Goal: Browse casually

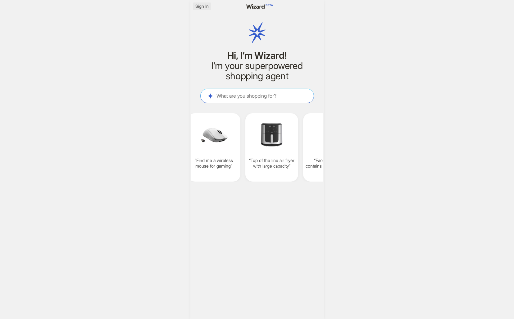
scroll to position [0, 466]
click at [196, 7] on span "Sign In" at bounding box center [201, 6] width 13 height 6
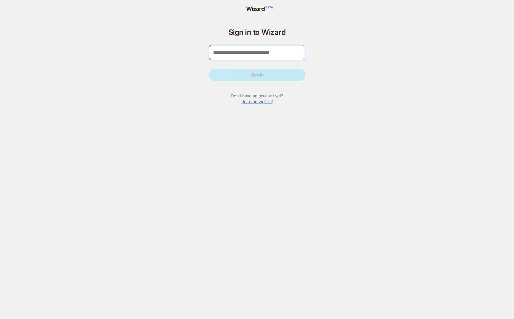
click at [253, 52] on input "tel" at bounding box center [257, 52] width 96 height 15
type input "**********"
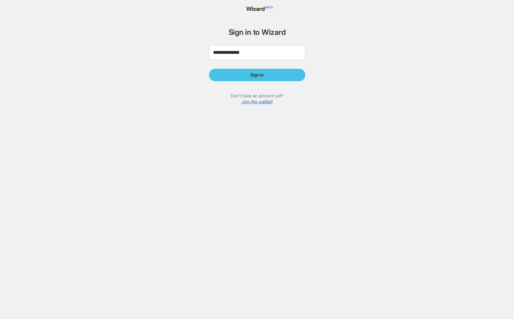
click at [261, 75] on span "Sign In" at bounding box center [256, 75] width 13 height 6
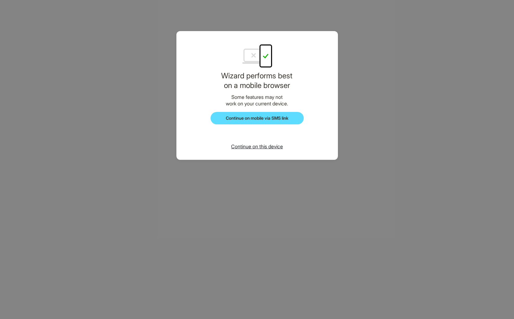
click at [262, 151] on div "Continue on this device" at bounding box center [257, 149] width 162 height 19
click at [263, 147] on span "Continue on this device" at bounding box center [257, 146] width 52 height 6
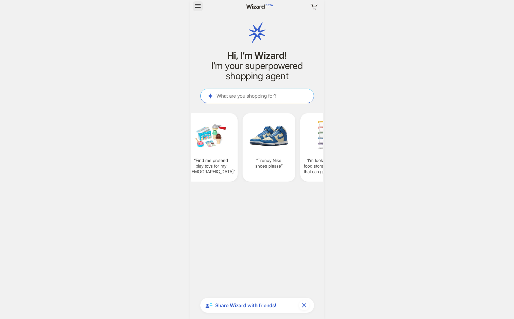
click at [194, 6] on icon "button" at bounding box center [197, 5] width 7 height 7
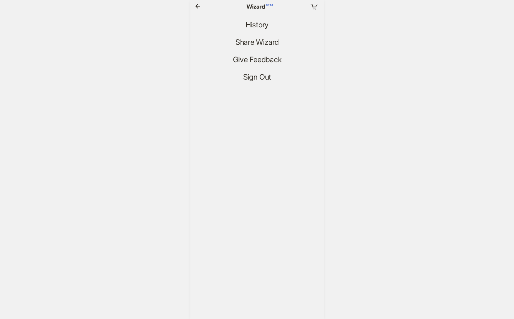
scroll to position [1223, 0]
click at [237, 24] on li "History" at bounding box center [257, 25] width 134 height 10
click at [258, 23] on span "History" at bounding box center [256, 25] width 23 height 9
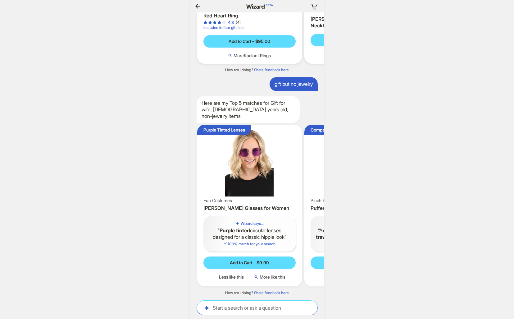
scroll to position [0, 548]
drag, startPoint x: 289, startPoint y: 170, endPoint x: 215, endPoint y: 170, distance: 74.5
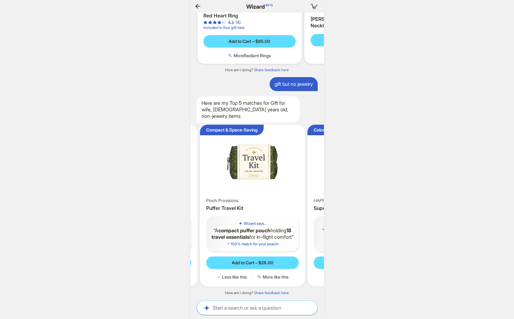
click at [220, 170] on ul "Purple Tinted Lenses Fun Costumes [PERSON_NAME] Hippie Glasses for Women Wizard…" at bounding box center [257, 206] width 140 height 172
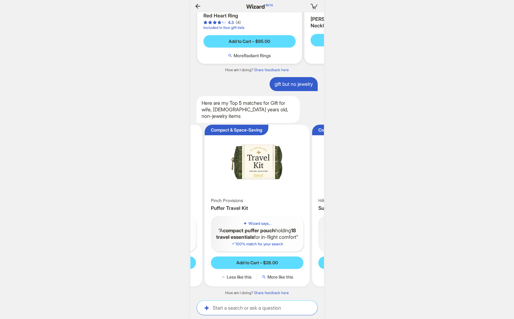
scroll to position [0, 551]
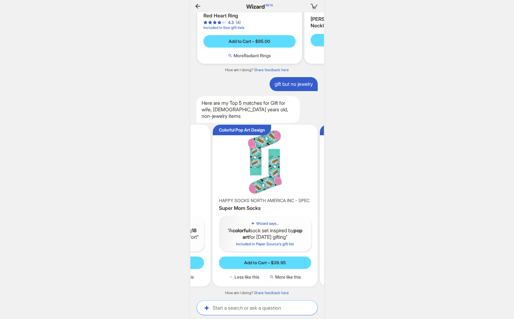
drag, startPoint x: 281, startPoint y: 169, endPoint x: 232, endPoint y: 169, distance: 49.4
click at [213, 169] on ul "Purple Tinted Lenses Fun Costumes [PERSON_NAME] Hippie Glasses for Women Wizard…" at bounding box center [257, 206] width 140 height 172
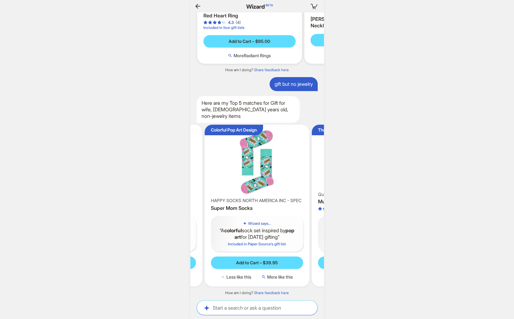
scroll to position [0, 554]
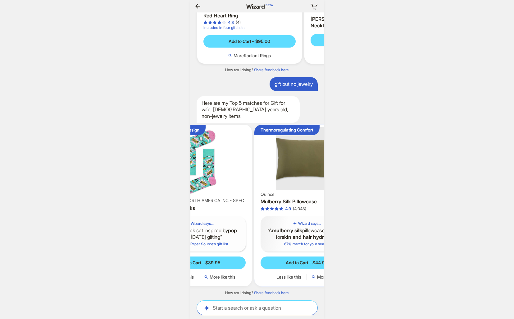
drag, startPoint x: 272, startPoint y: 168, endPoint x: 207, endPoint y: 169, distance: 65.6
click at [207, 169] on div "Colorful Pop Art Design HAPPY SOCKS NORTH AMERICA INC - SPEC Super Mom Socks Wi…" at bounding box center [199, 206] width 105 height 162
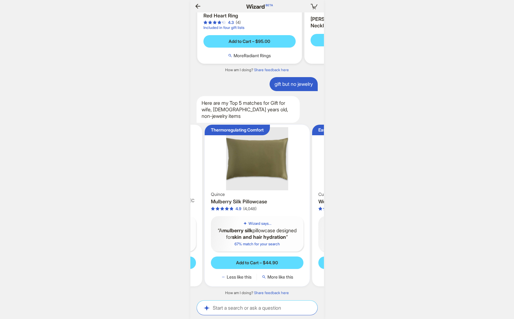
scroll to position [0, 377]
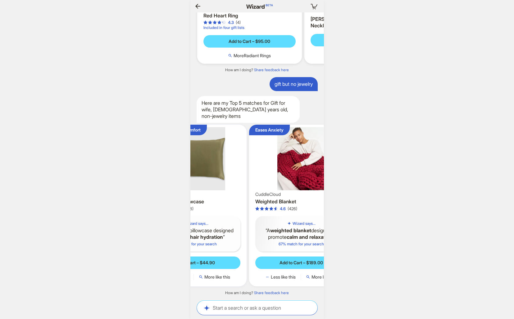
click at [197, 166] on ul "Purple Tinted Lenses Fun Costumes [PERSON_NAME] Hippie Glasses for Women Wizard…" at bounding box center [257, 206] width 140 height 172
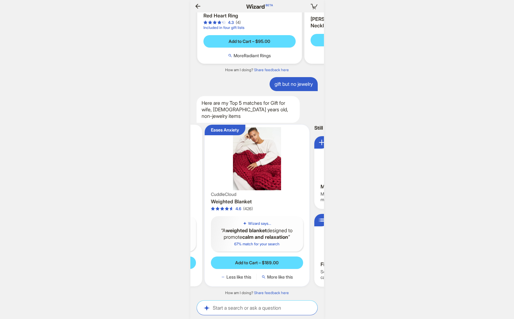
scroll to position [0, 559]
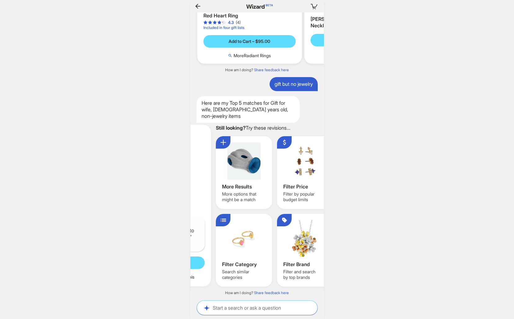
drag, startPoint x: 264, startPoint y: 167, endPoint x: 191, endPoint y: 167, distance: 73.6
click at [192, 167] on img at bounding box center [159, 158] width 100 height 63
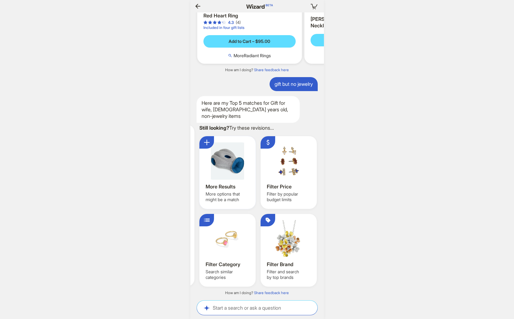
drag, startPoint x: 212, startPoint y: 171, endPoint x: 226, endPoint y: 170, distance: 13.4
click at [220, 171] on div "More Results More options that might be a match Filter Price Filter by popular …" at bounding box center [257, 211] width 117 height 150
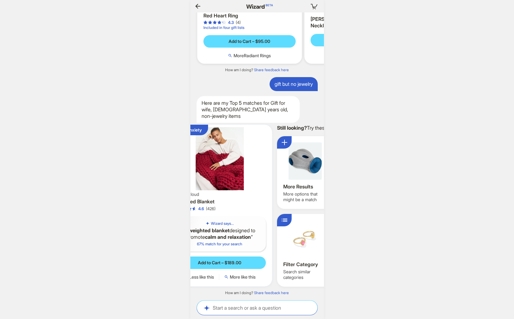
drag, startPoint x: 232, startPoint y: 171, endPoint x: 306, endPoint y: 168, distance: 74.6
click at [305, 168] on ul "Purple Tinted Lenses Fun Costumes [PERSON_NAME] Hippie Glasses for Women Wizard…" at bounding box center [257, 206] width 140 height 172
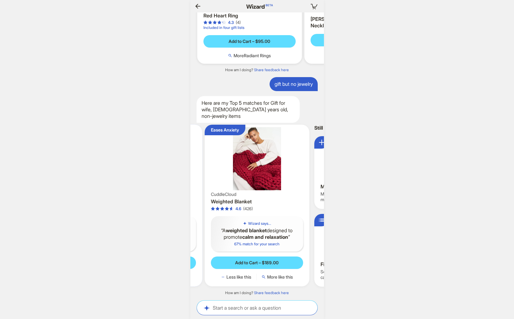
scroll to position [0, 314]
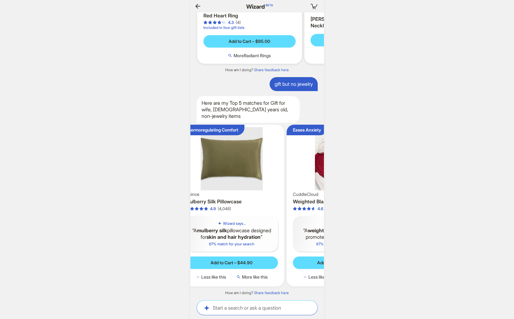
drag, startPoint x: 251, startPoint y: 165, endPoint x: 303, endPoint y: 164, distance: 51.9
click at [319, 165] on img at bounding box center [339, 158] width 100 height 63
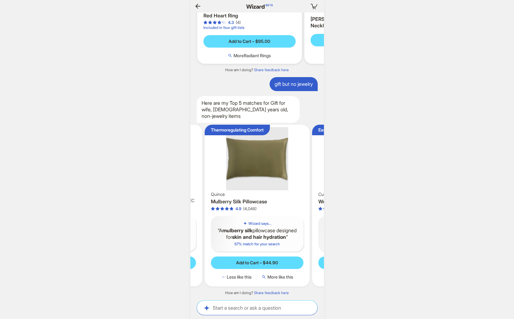
scroll to position [0, 253]
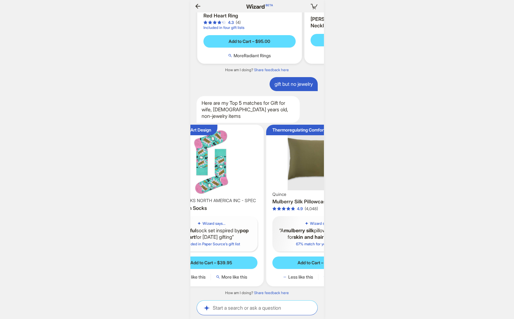
drag, startPoint x: 261, startPoint y: 166, endPoint x: 320, endPoint y: 164, distance: 58.8
click at [322, 164] on div "what are top brands for casual shoes? Top brands for casual shoes include On, N…" at bounding box center [257, 155] width 134 height 286
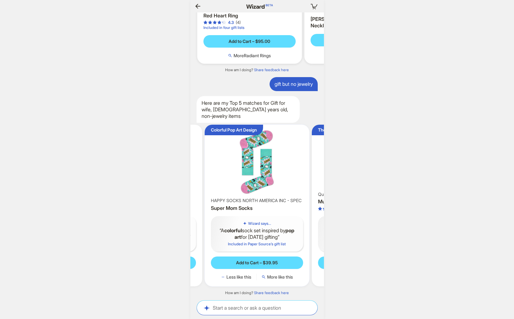
scroll to position [0, 580]
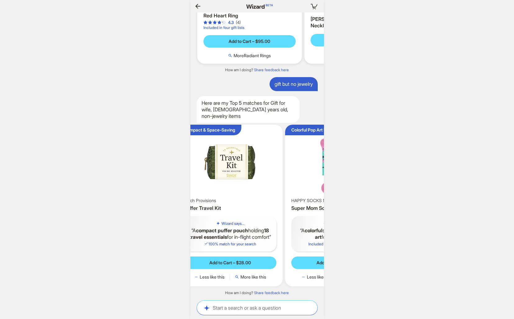
scroll to position [0, 582]
drag, startPoint x: 236, startPoint y: 168, endPoint x: 318, endPoint y: 167, distance: 81.7
click at [319, 167] on ul "Purple Tinted Lenses Fun Costumes [PERSON_NAME] Hippie Glasses for Women Wizard…" at bounding box center [257, 206] width 140 height 172
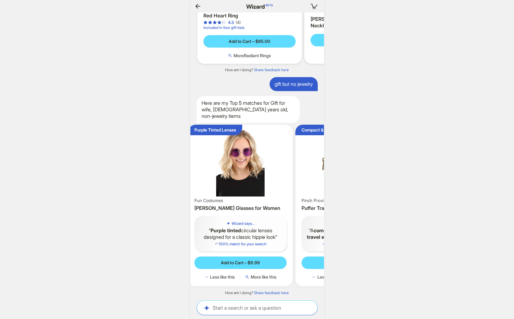
drag, startPoint x: 254, startPoint y: 168, endPoint x: 317, endPoint y: 170, distance: 63.7
click at [326, 166] on div "Your cart is empty Hi, I’m Wizard! I’m your superpowered shopping agent What ar…" at bounding box center [257, 159] width 514 height 319
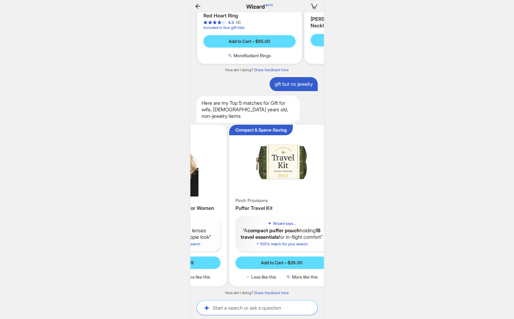
drag, startPoint x: 285, startPoint y: 173, endPoint x: 238, endPoint y: 173, distance: 47.8
click at [244, 174] on ul "Purple Tinted Lenses Fun Costumes [PERSON_NAME] Hippie Glasses for Women Wizard…" at bounding box center [257, 206] width 140 height 172
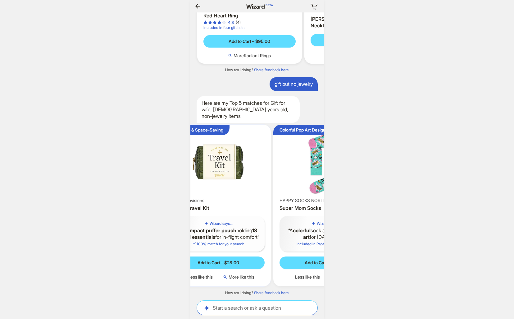
drag, startPoint x: 277, startPoint y: 174, endPoint x: 251, endPoint y: 174, distance: 26.1
click at [251, 174] on img at bounding box center [218, 161] width 100 height 69
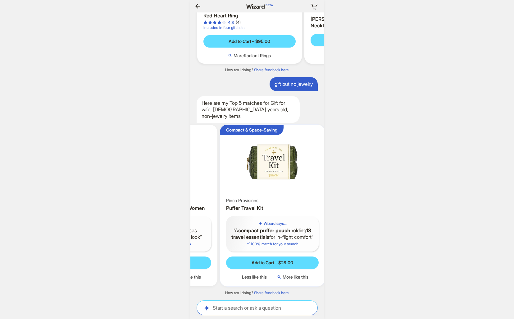
drag, startPoint x: 279, startPoint y: 175, endPoint x: 289, endPoint y: 174, distance: 10.3
click at [289, 174] on img at bounding box center [272, 161] width 100 height 69
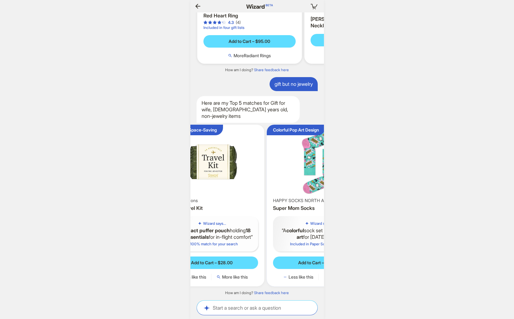
drag, startPoint x: 268, startPoint y: 175, endPoint x: 226, endPoint y: 174, distance: 41.9
click at [228, 174] on ul "Purple Tinted Lenses Fun Costumes [PERSON_NAME] Hippie Glasses for Women Wizard…" at bounding box center [257, 206] width 140 height 172
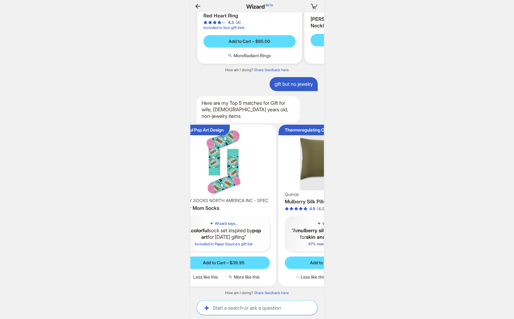
drag, startPoint x: 273, startPoint y: 175, endPoint x: 230, endPoint y: 176, distance: 42.9
click at [231, 176] on img at bounding box center [224, 161] width 100 height 69
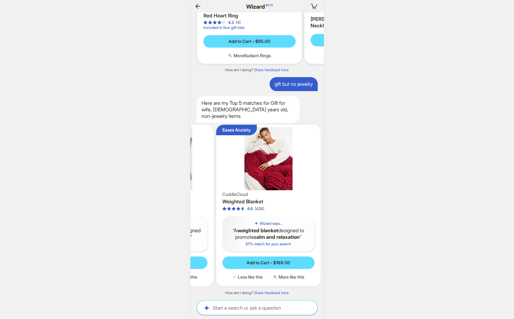
drag, startPoint x: 271, startPoint y: 178, endPoint x: 222, endPoint y: 177, distance: 49.7
click at [211, 177] on img at bounding box center [161, 158] width 100 height 63
drag, startPoint x: 268, startPoint y: 181, endPoint x: 279, endPoint y: 180, distance: 11.0
click at [279, 180] on img at bounding box center [268, 158] width 100 height 63
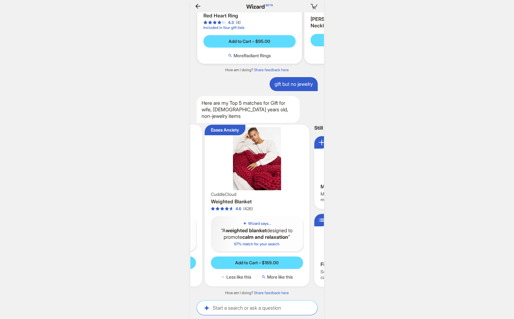
scroll to position [0, 736]
